Goal: Find contact information: Find contact information

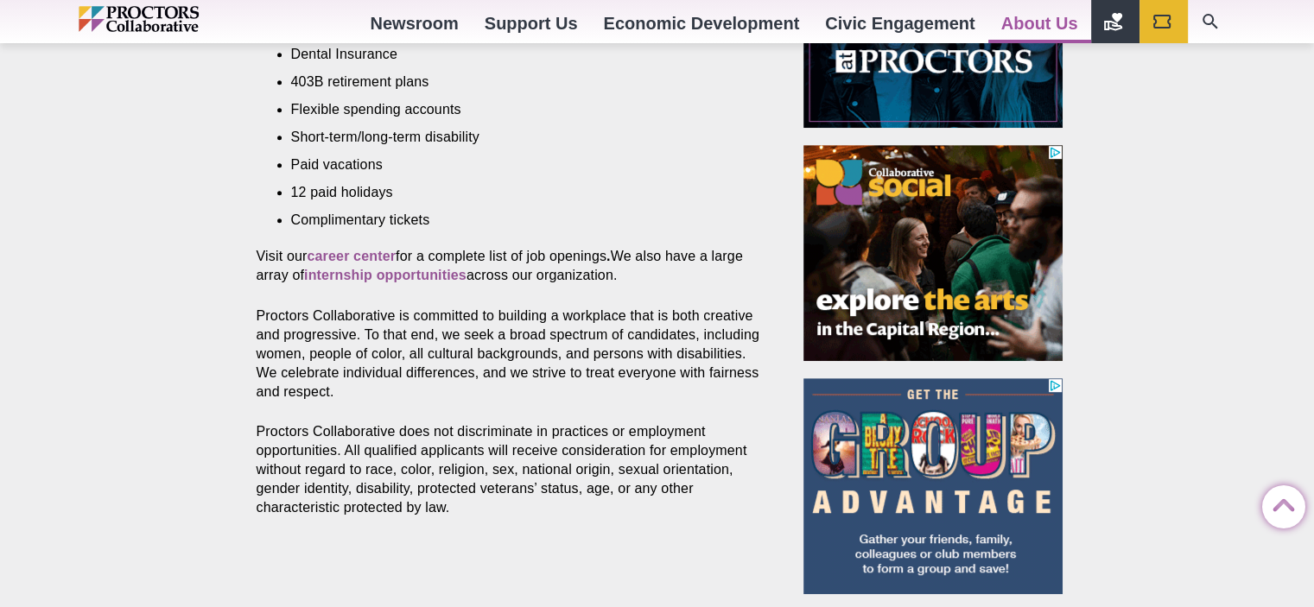
scroll to position [899, 0]
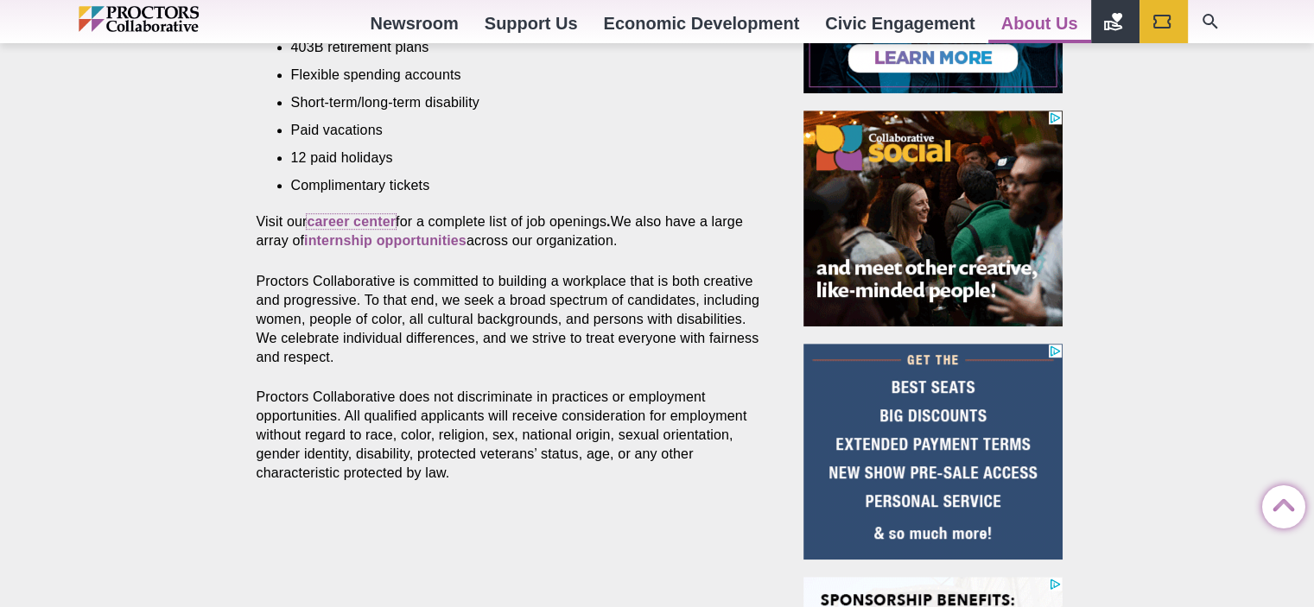
click at [340, 217] on strong "career center" at bounding box center [351, 221] width 89 height 15
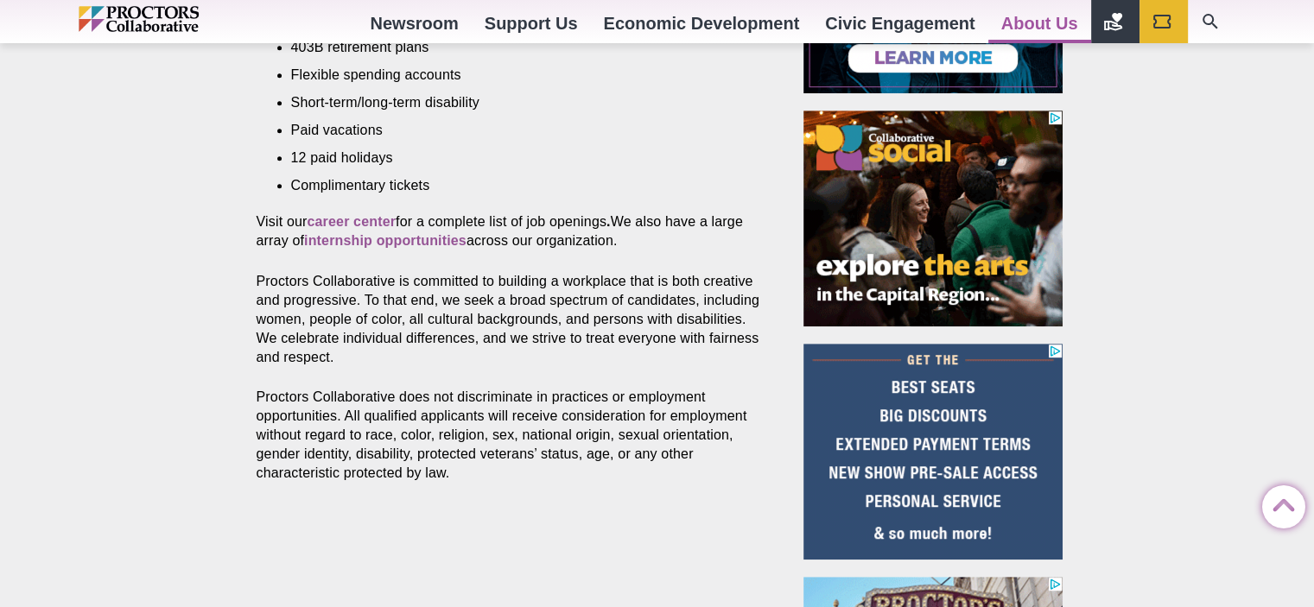
click at [931, 177] on link "Mission and Values" at bounding box center [929, 163] width 252 height 29
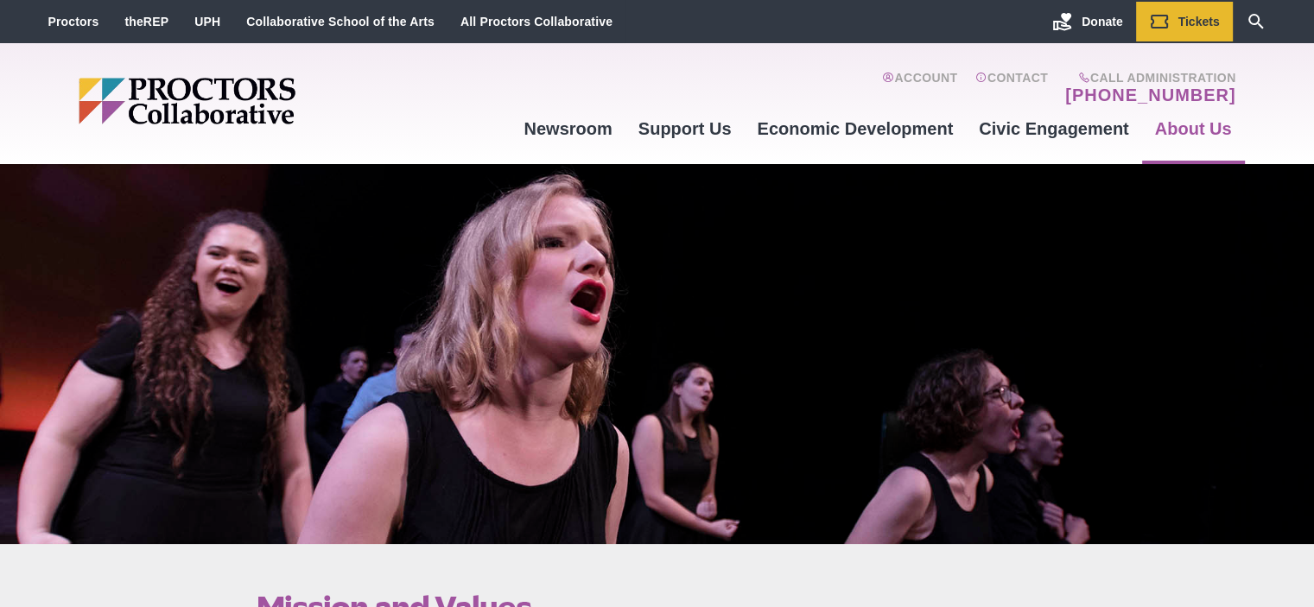
click at [560, 313] on link "CAST" at bounding box center [654, 312] width 251 height 29
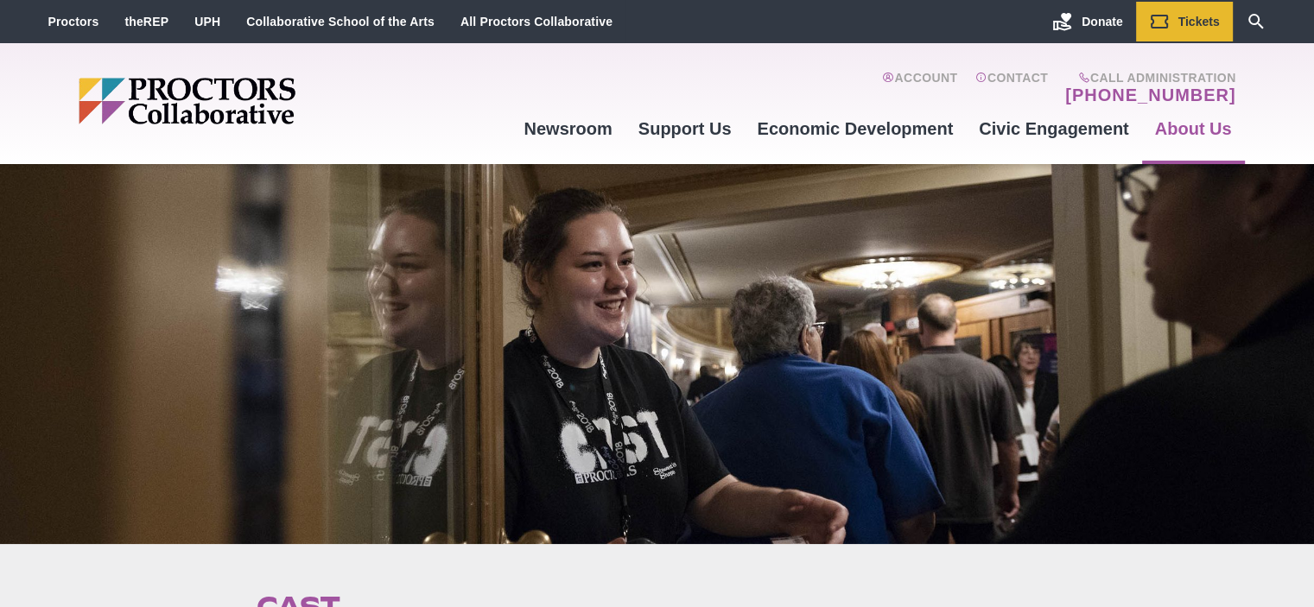
click at [857, 199] on link "Contact Us" at bounding box center [929, 195] width 252 height 29
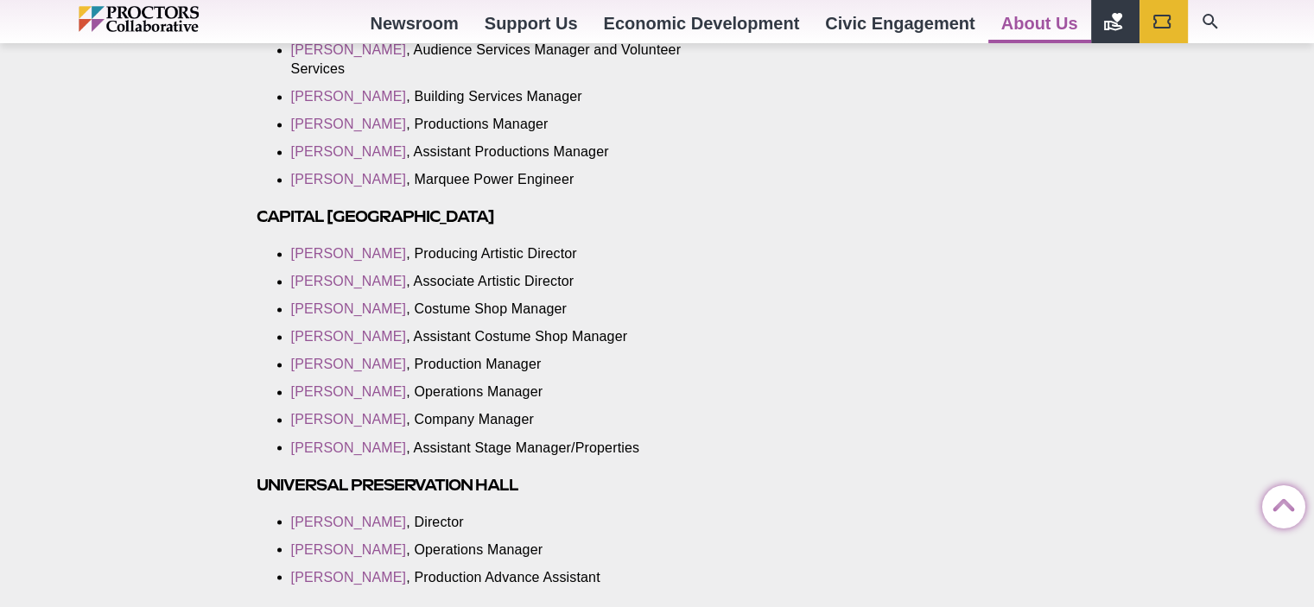
scroll to position [2834, 0]
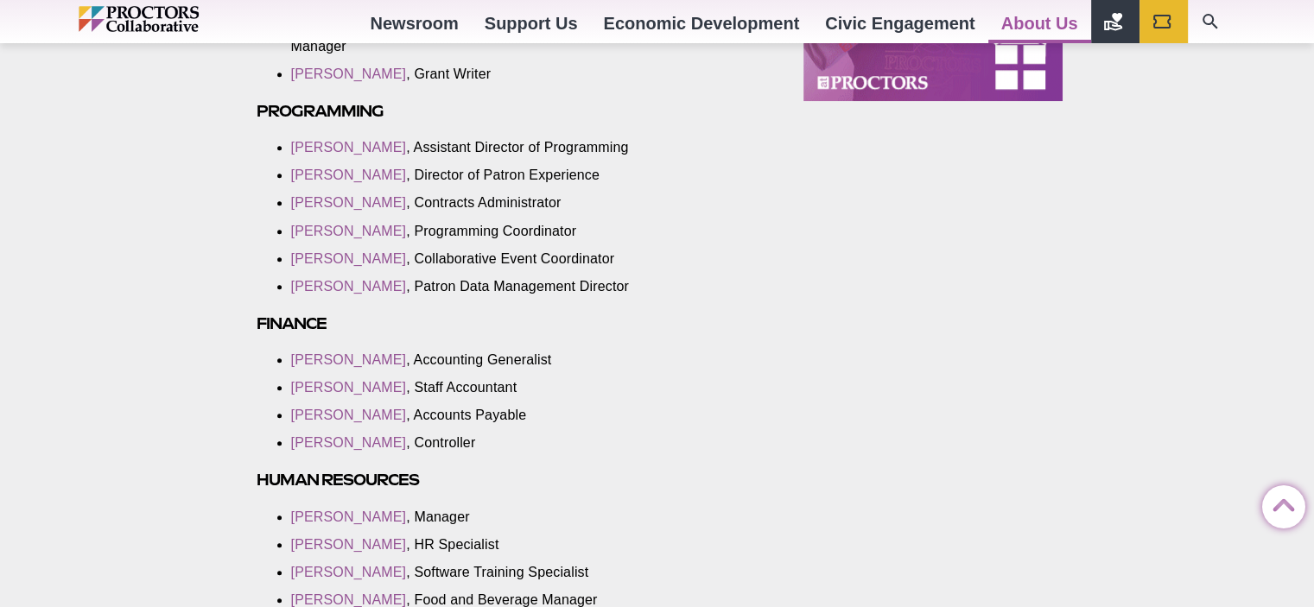
scroll to position [1590, 0]
